Goal: Task Accomplishment & Management: Complete application form

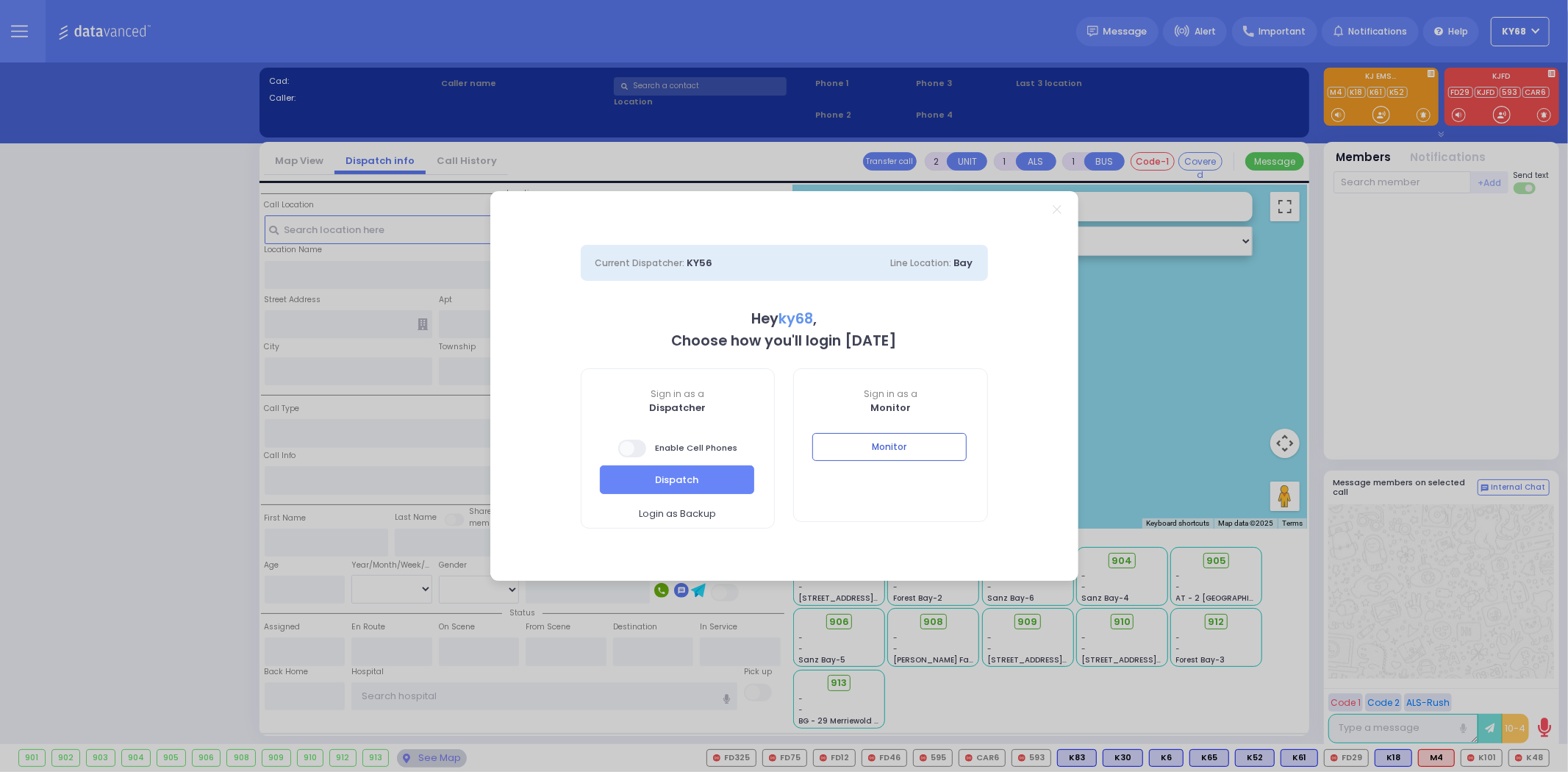
select select "12"
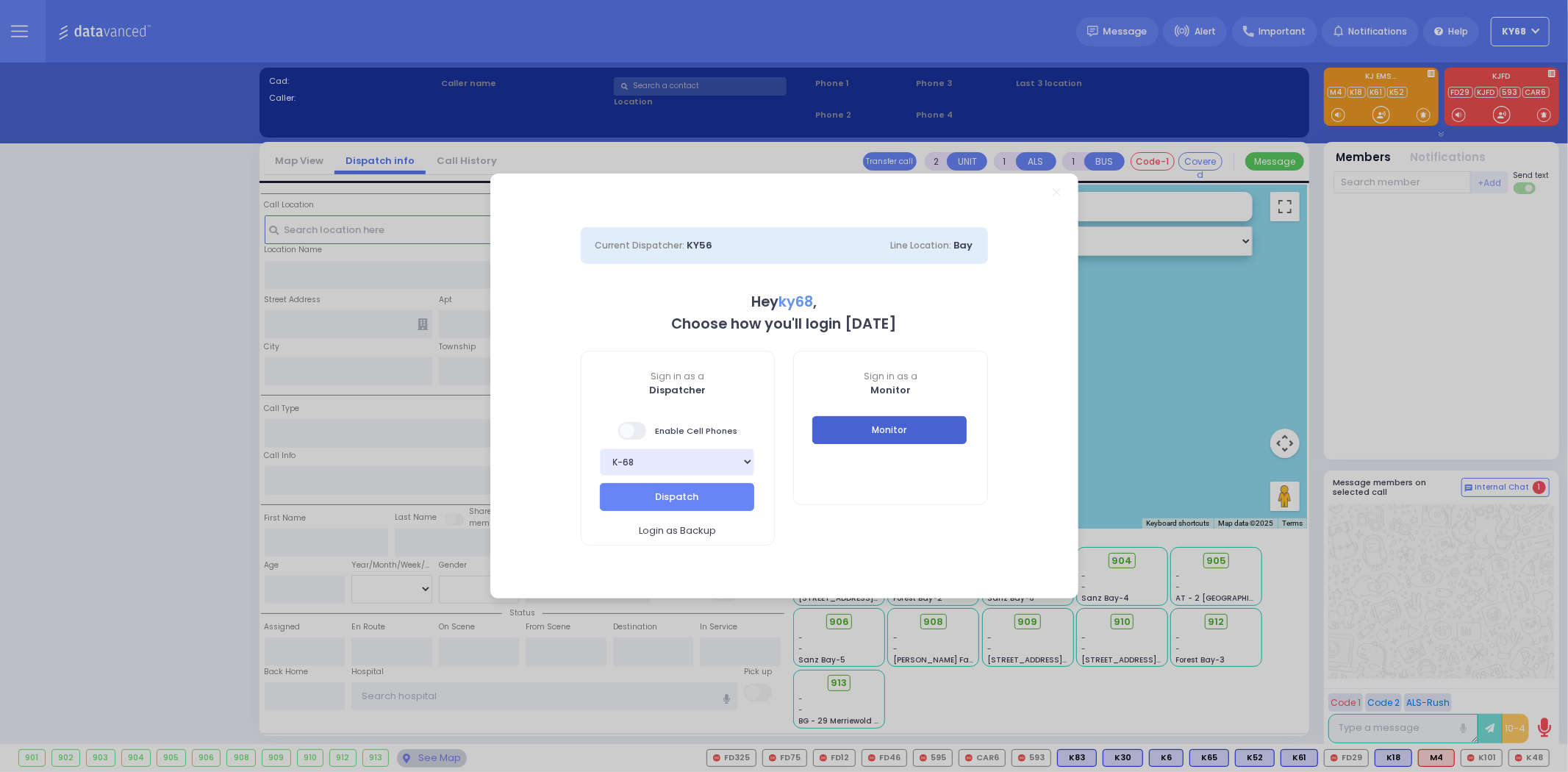
click at [861, 427] on button "Monitor" at bounding box center [889, 429] width 154 height 28
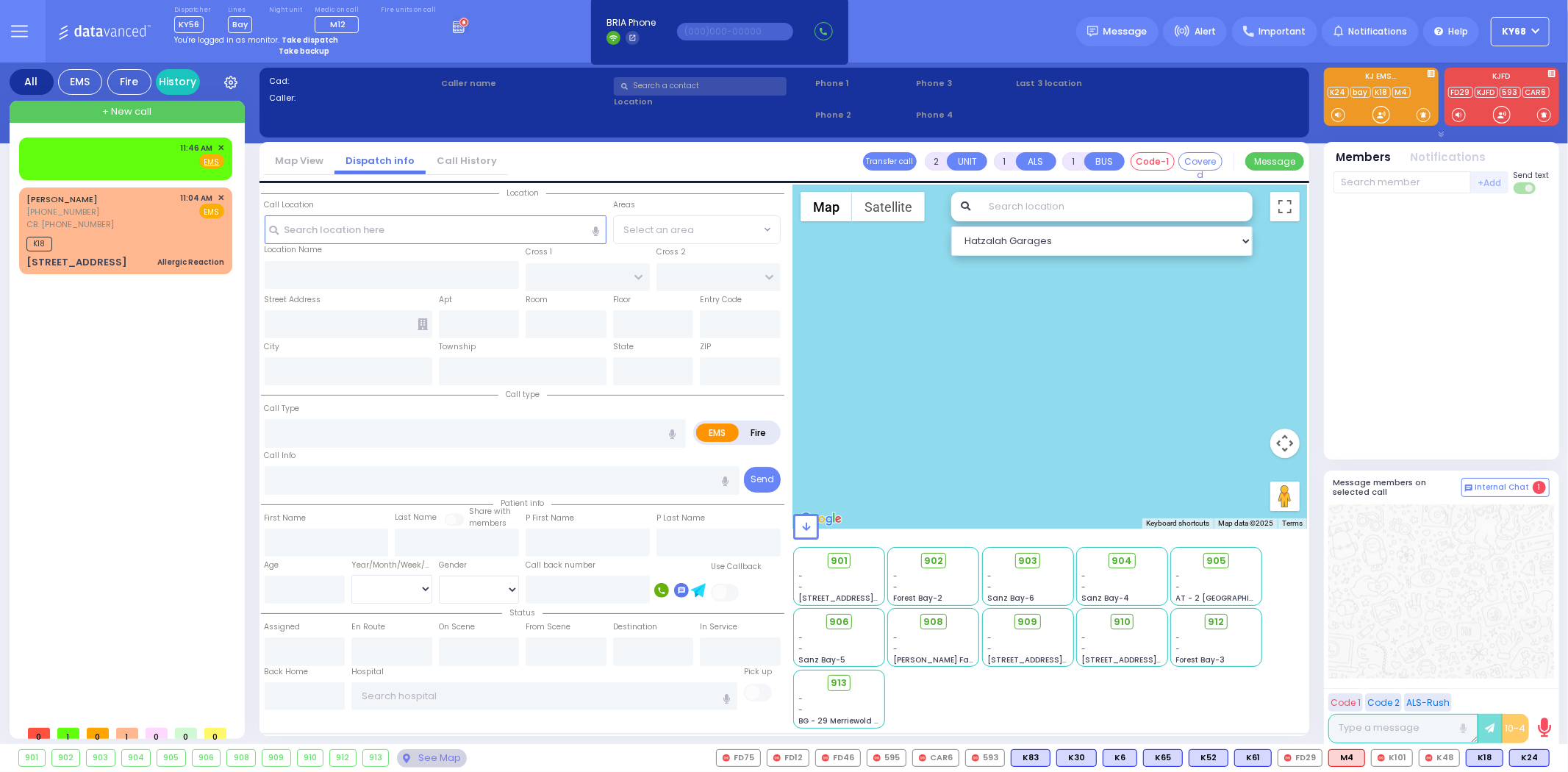
type input "1"
select select
type input "kidn"
radio input "true"
select select
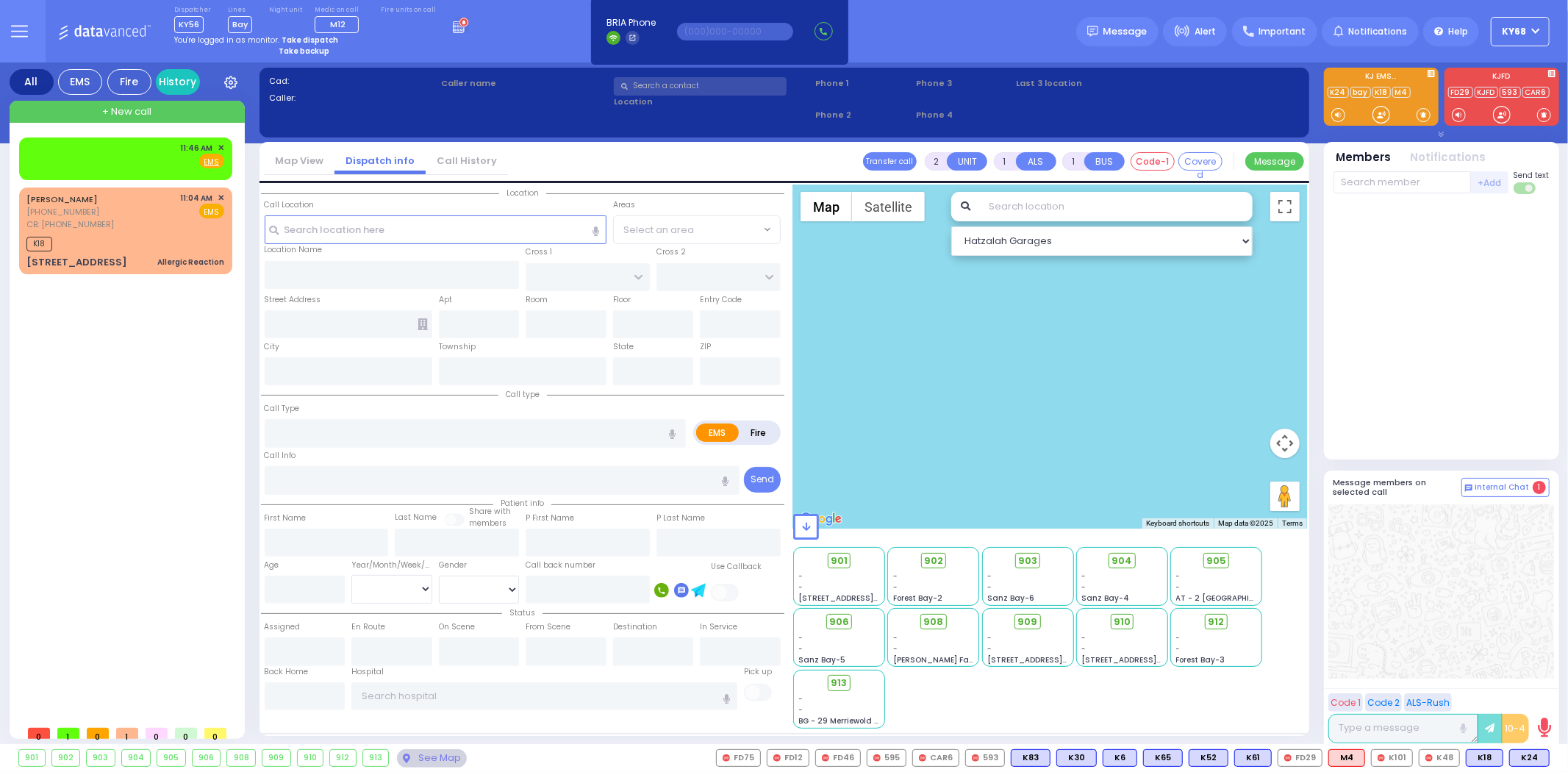
type input "11:46"
type input "Nestwell Family Health"
type input "ORCHARD ST"
type input "KNIGHT ST"
type input "745 NY-17M Ste"
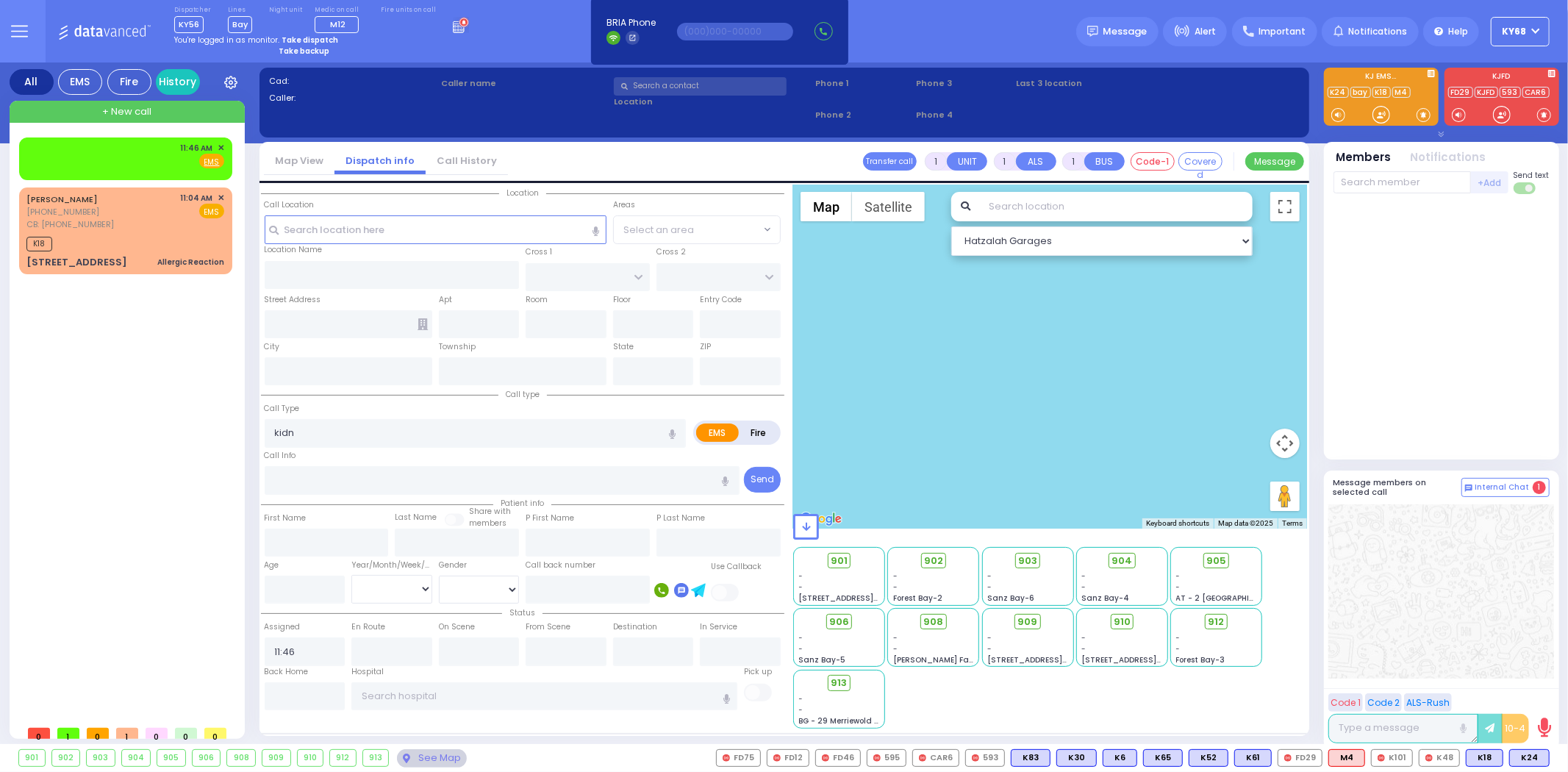
type input "Monroe"
type input "[US_STATE]"
type input "10950"
type input "[MEDICAL_DATA]"
radio input "true"
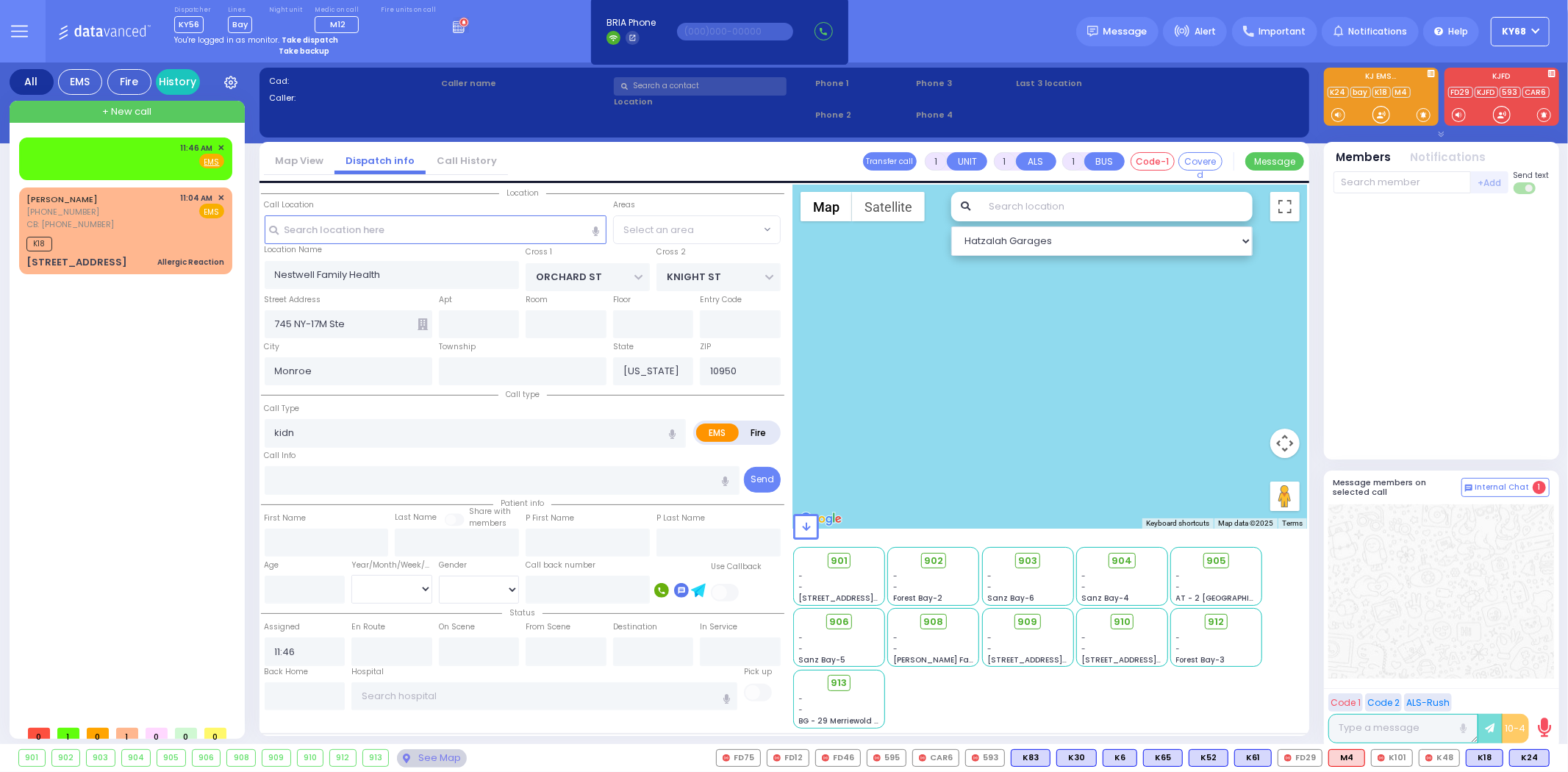
select select
radio input "true"
select select
type input "11:47"
select select "All areas"
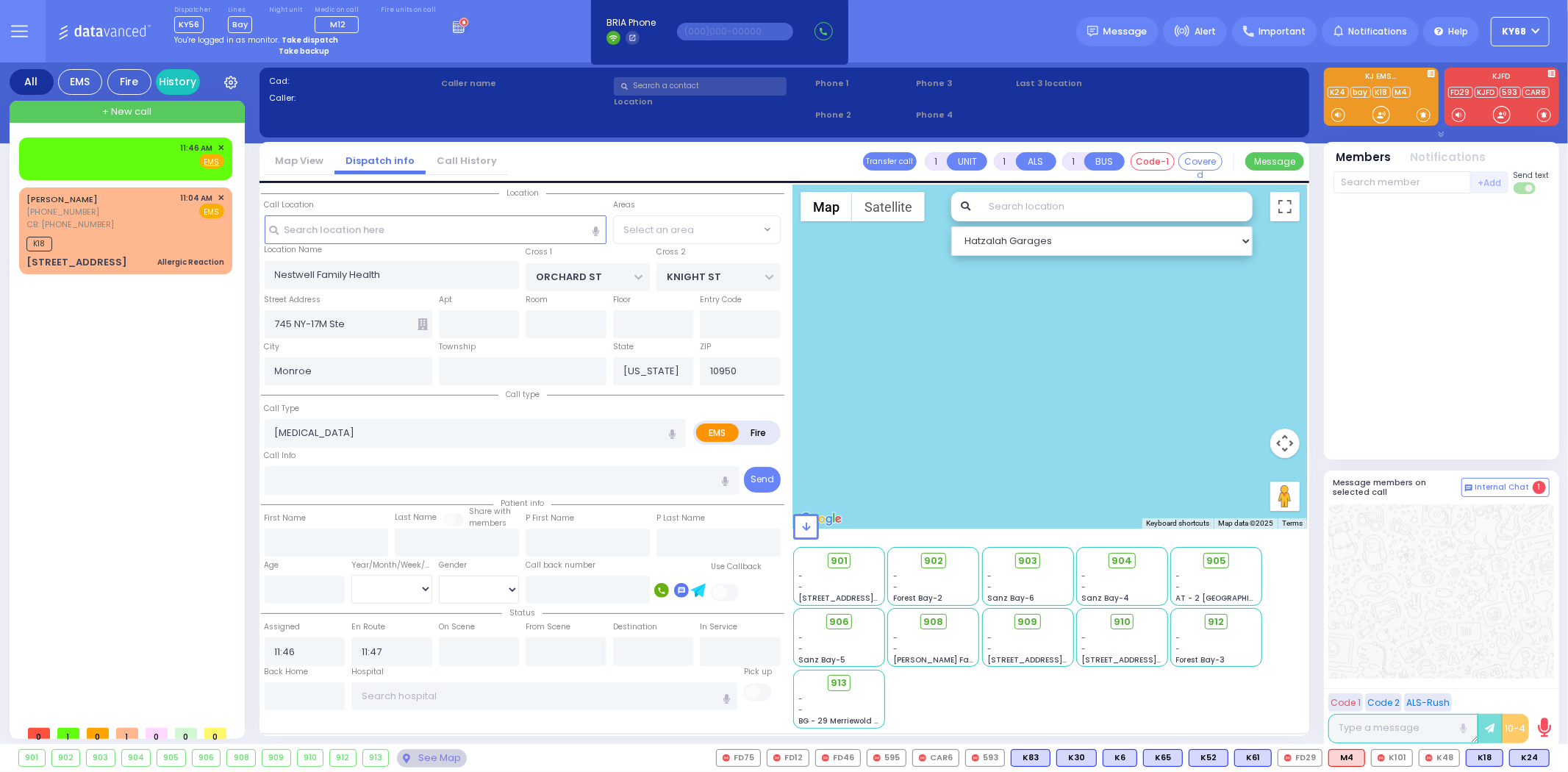
select select "Hatzalah Garages"
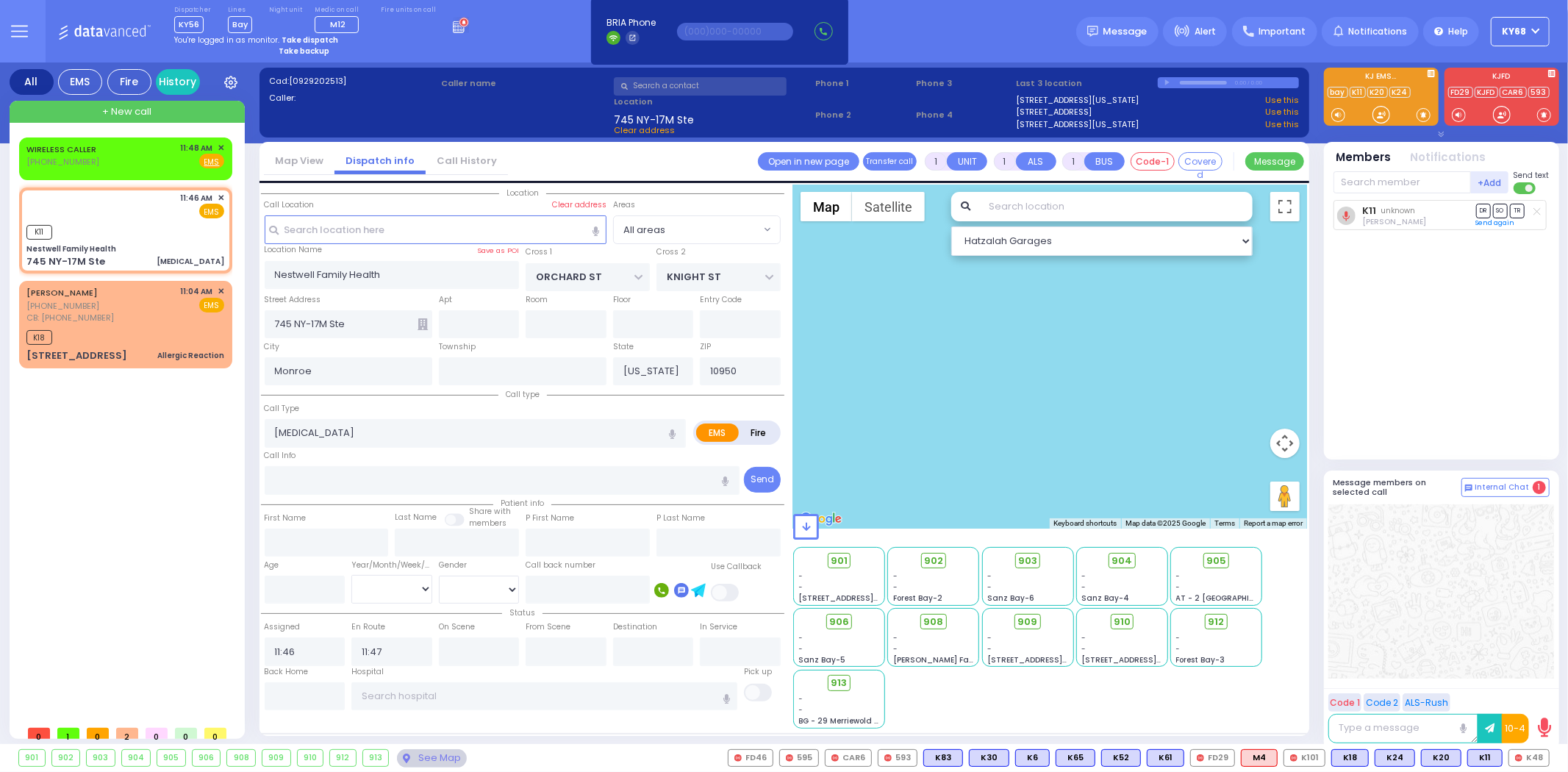
select select
radio input "true"
select select
select select "Hatzalah Garages"
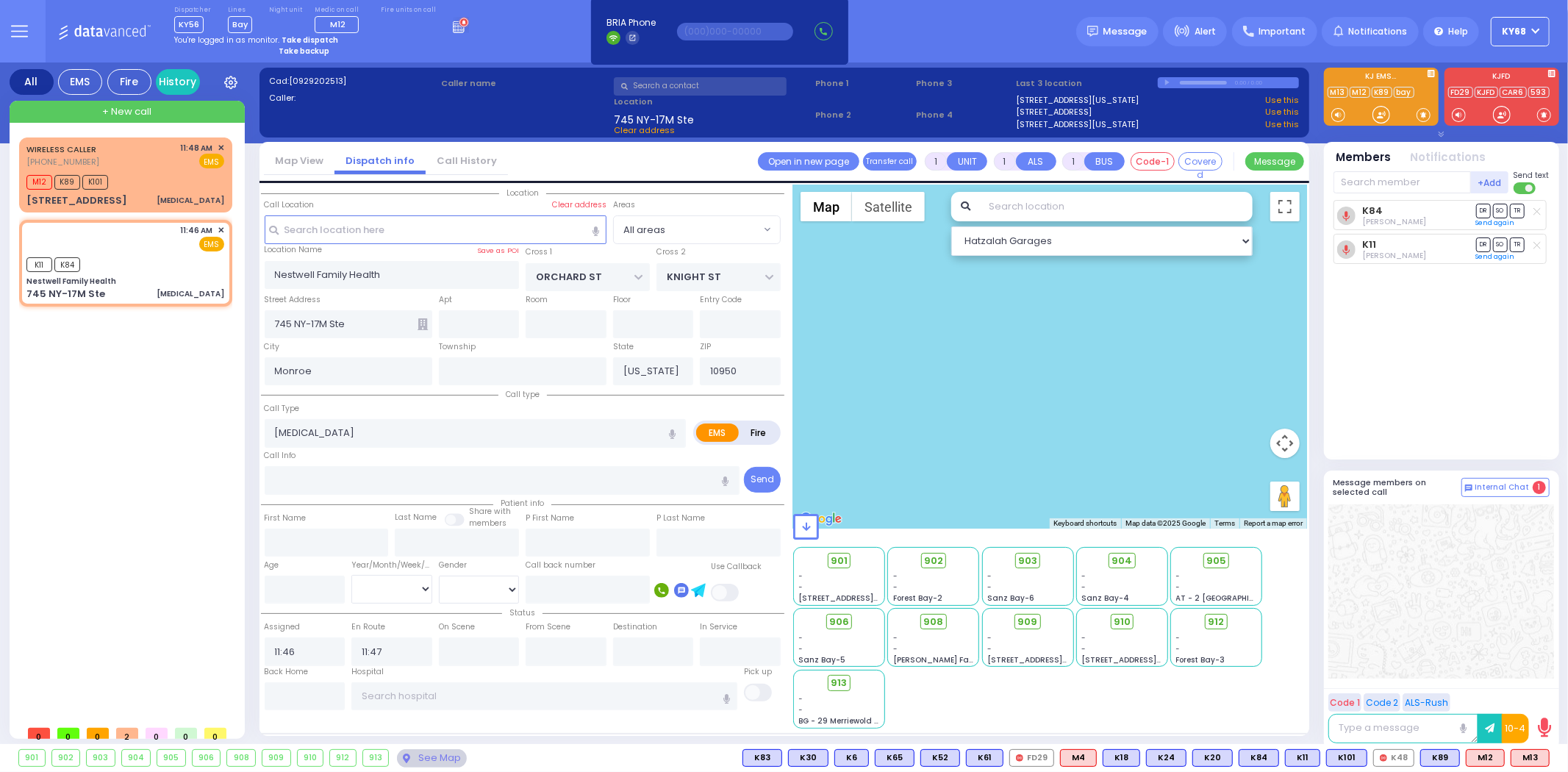
select select
radio input "true"
select select
select select "Hatzalah Garages"
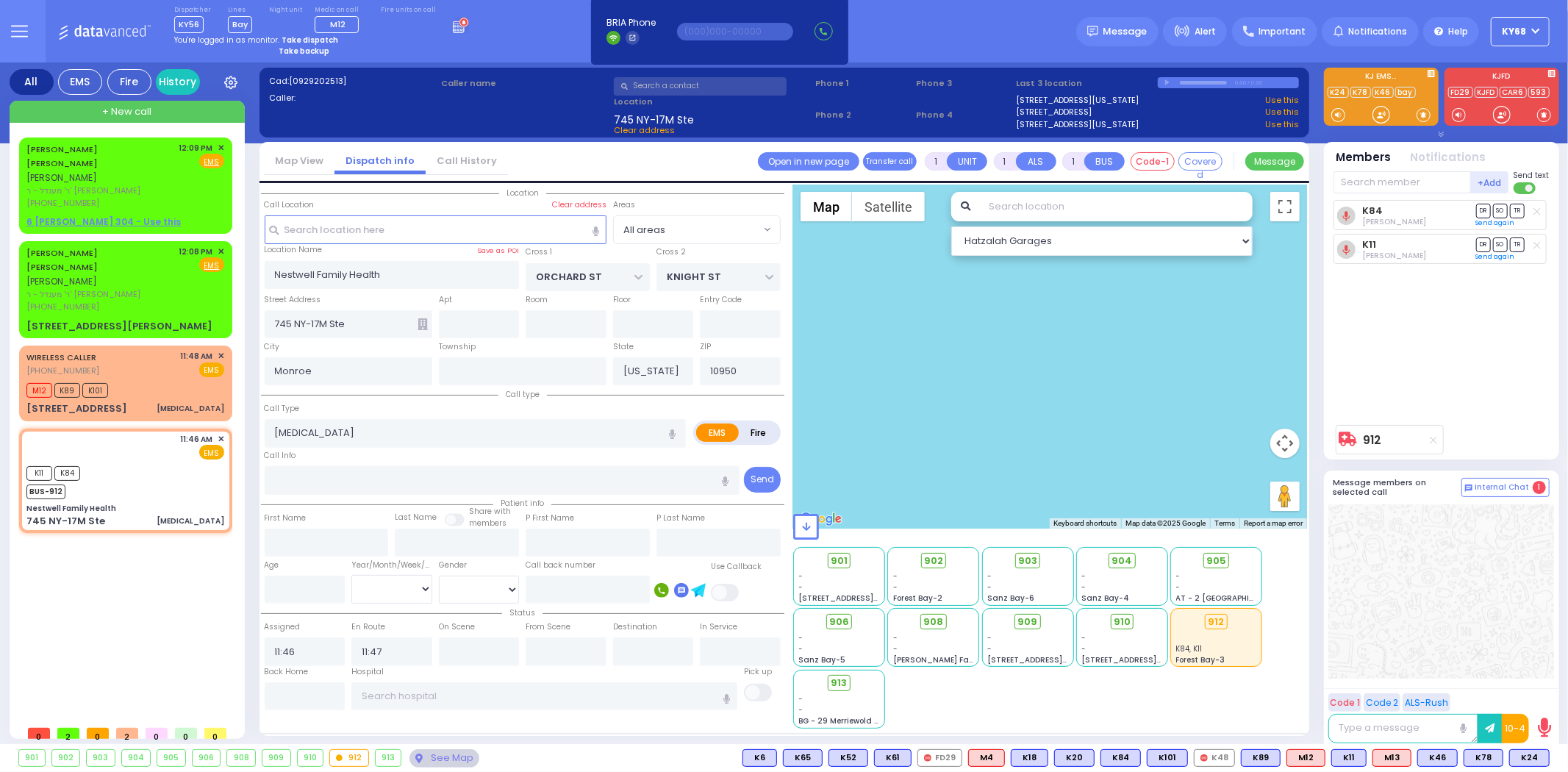
type input "6"
select select
radio input "true"
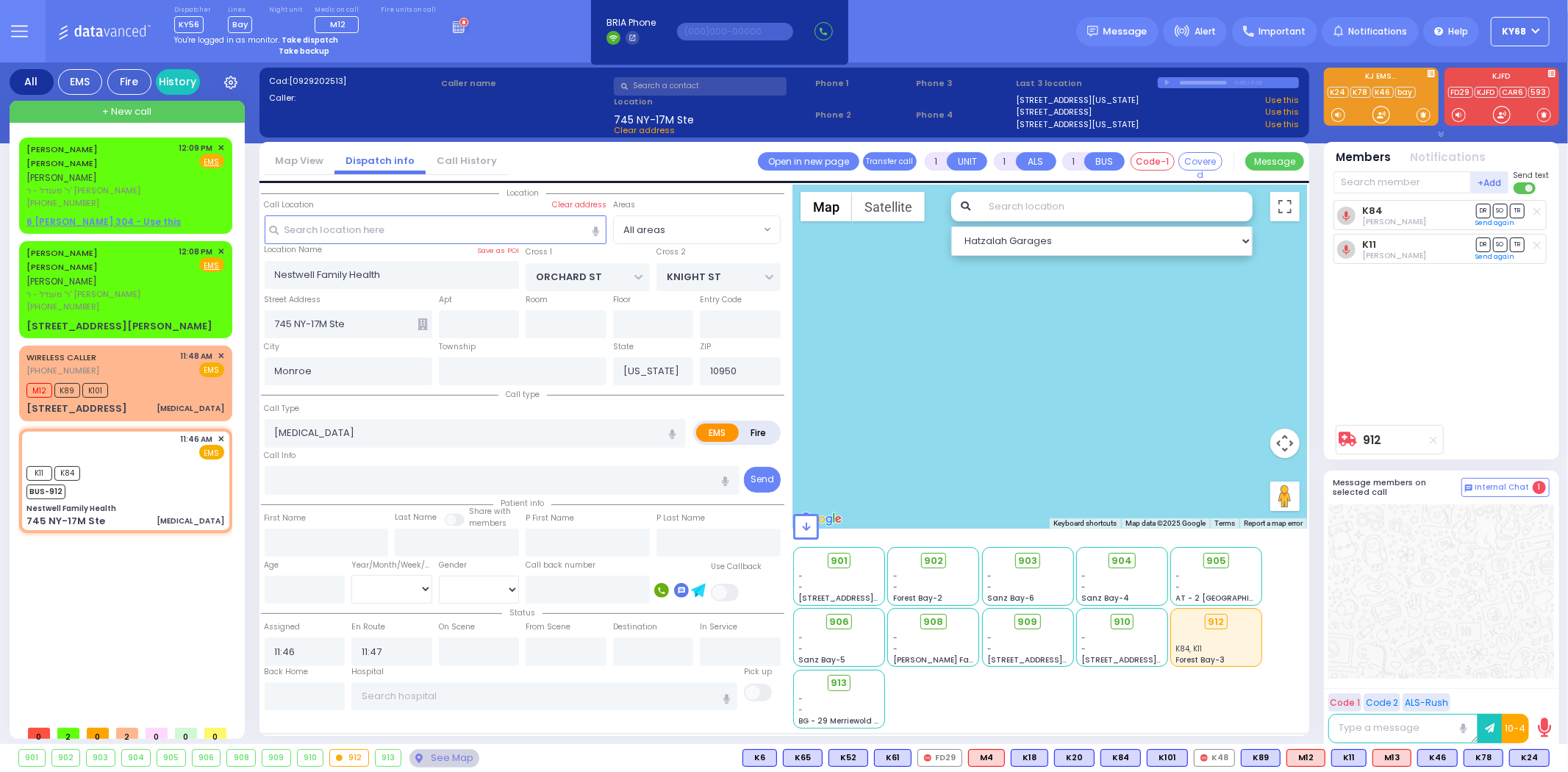
type input "Unknown"
select select "Year"
type input "ky68"
radio input "true"
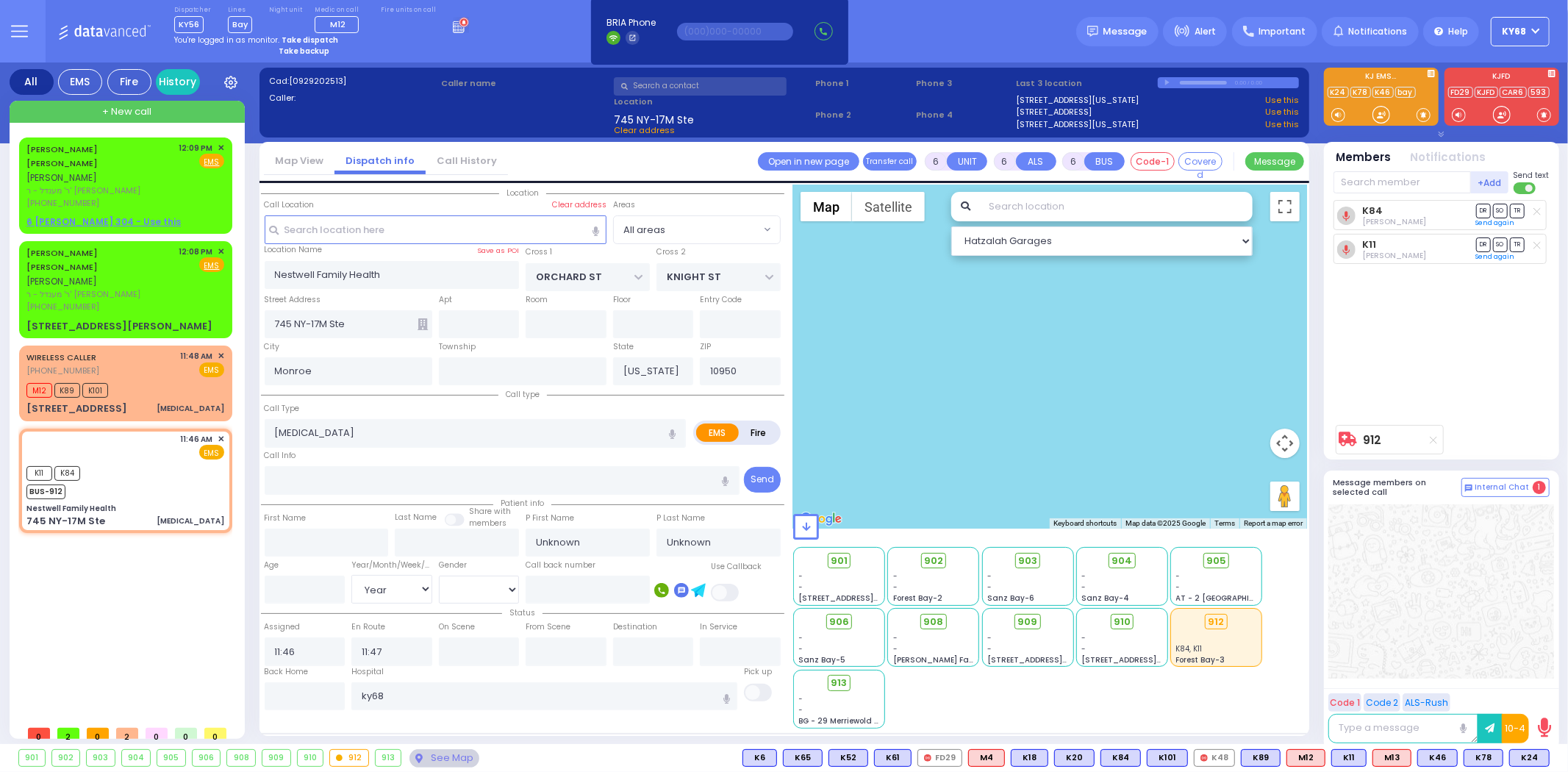
select select "Year"
select select
select select "Hatzalah Garages"
